Goal: Task Accomplishment & Management: Use online tool/utility

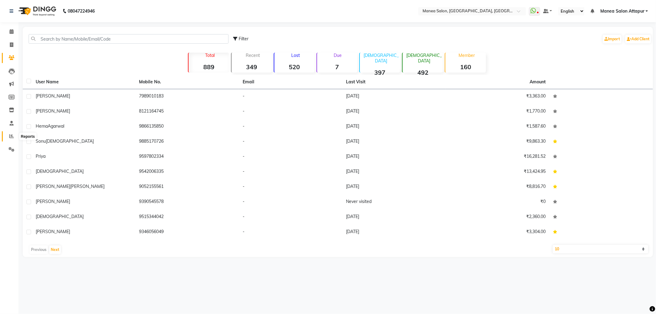
click at [11, 136] on icon at bounding box center [11, 136] width 5 height 5
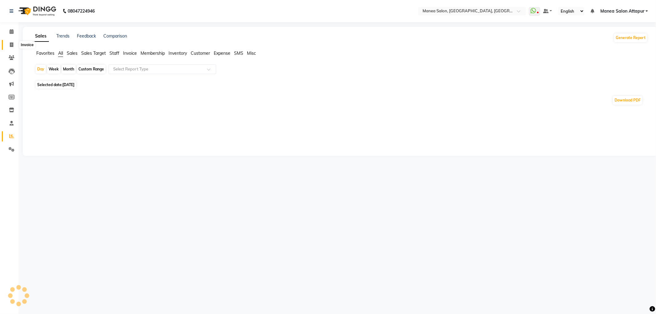
click at [12, 44] on icon at bounding box center [11, 44] width 3 height 5
select select "service"
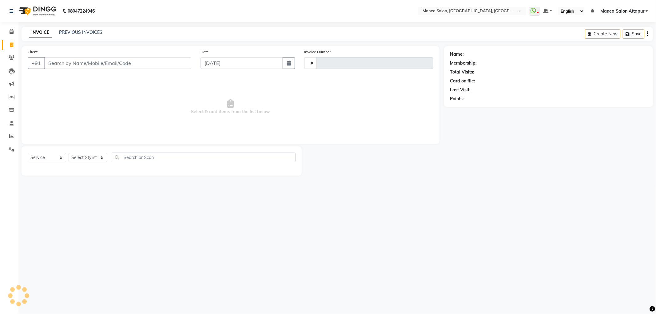
type input "1069"
select select "6587"
click at [11, 134] on icon at bounding box center [11, 136] width 5 height 5
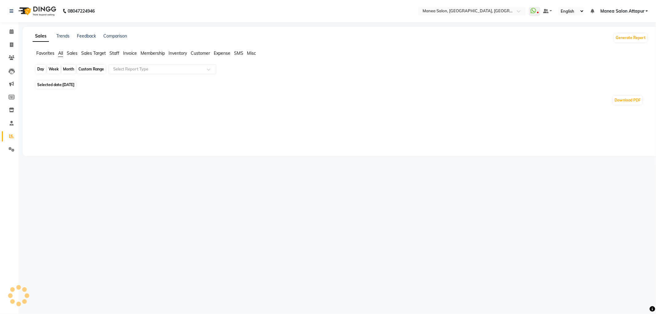
click at [41, 69] on div "Day" at bounding box center [41, 69] width 10 height 9
select select "9"
select select "2025"
click at [66, 67] on div "Month" at bounding box center [68, 69] width 14 height 9
select select "9"
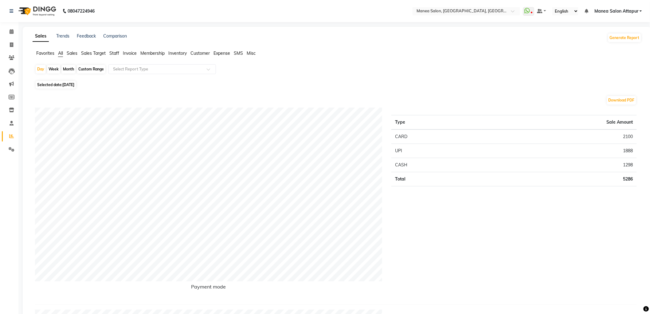
select select "2025"
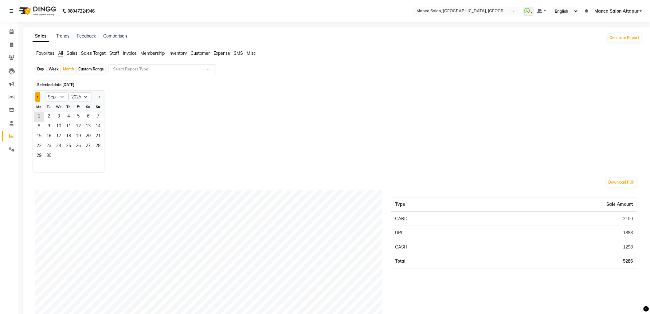
click at [37, 96] on span "Previous month" at bounding box center [38, 96] width 2 height 2
click at [97, 94] on button "Next month" at bounding box center [99, 97] width 5 height 10
click at [37, 97] on span "Previous month" at bounding box center [38, 96] width 2 height 2
click at [36, 95] on button "Previous month" at bounding box center [37, 97] width 5 height 10
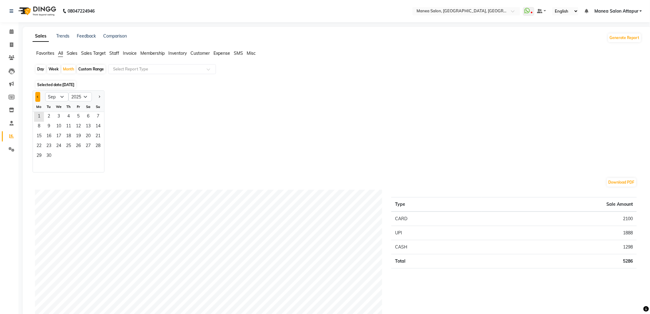
select select "8"
click at [98, 158] on span "31" at bounding box center [98, 156] width 10 height 10
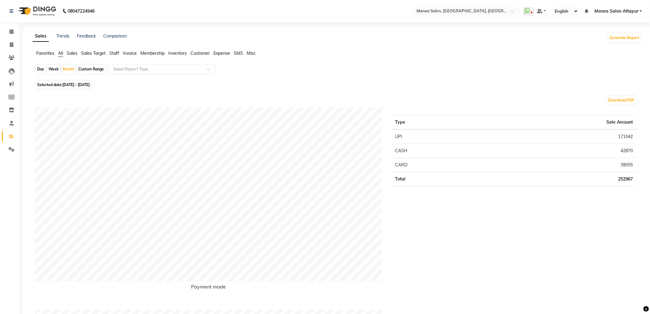
click at [39, 69] on div "Day" at bounding box center [41, 69] width 10 height 9
select select "8"
select select "2025"
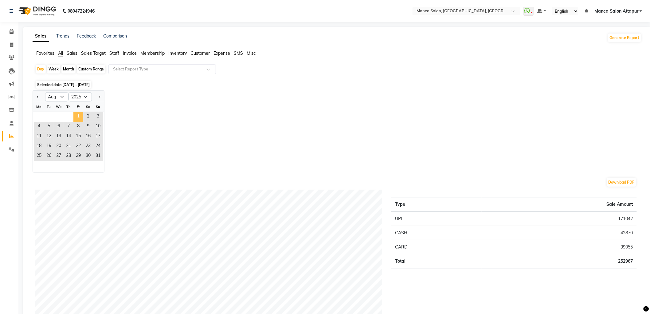
click at [74, 116] on span "1" at bounding box center [78, 117] width 10 height 10
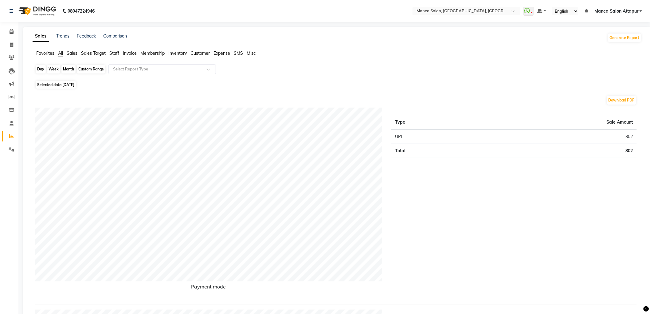
click at [39, 68] on div "Day" at bounding box center [41, 69] width 10 height 9
select select "8"
select select "2025"
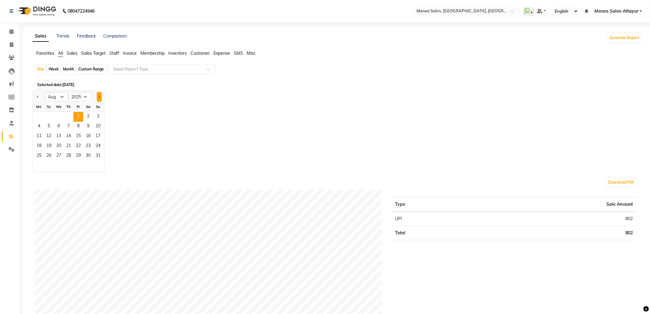
click at [97, 94] on button "Next month" at bounding box center [99, 97] width 5 height 10
select select "9"
click at [42, 118] on span "1" at bounding box center [39, 117] width 10 height 10
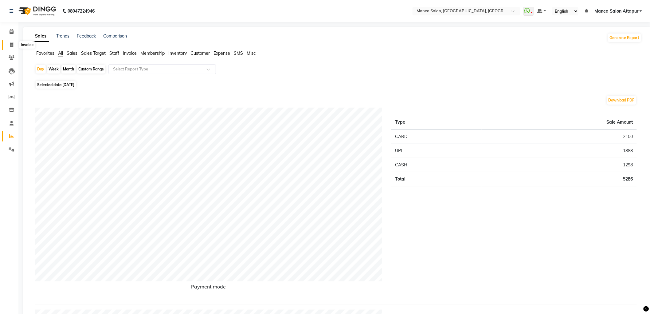
click at [14, 44] on span at bounding box center [11, 44] width 11 height 7
select select "6587"
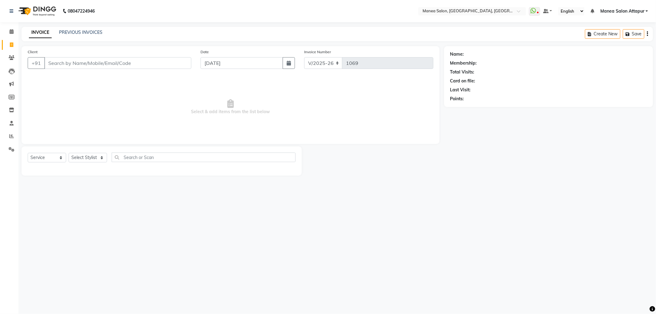
select select "membership"
